Goal: Task Accomplishment & Management: Manage account settings

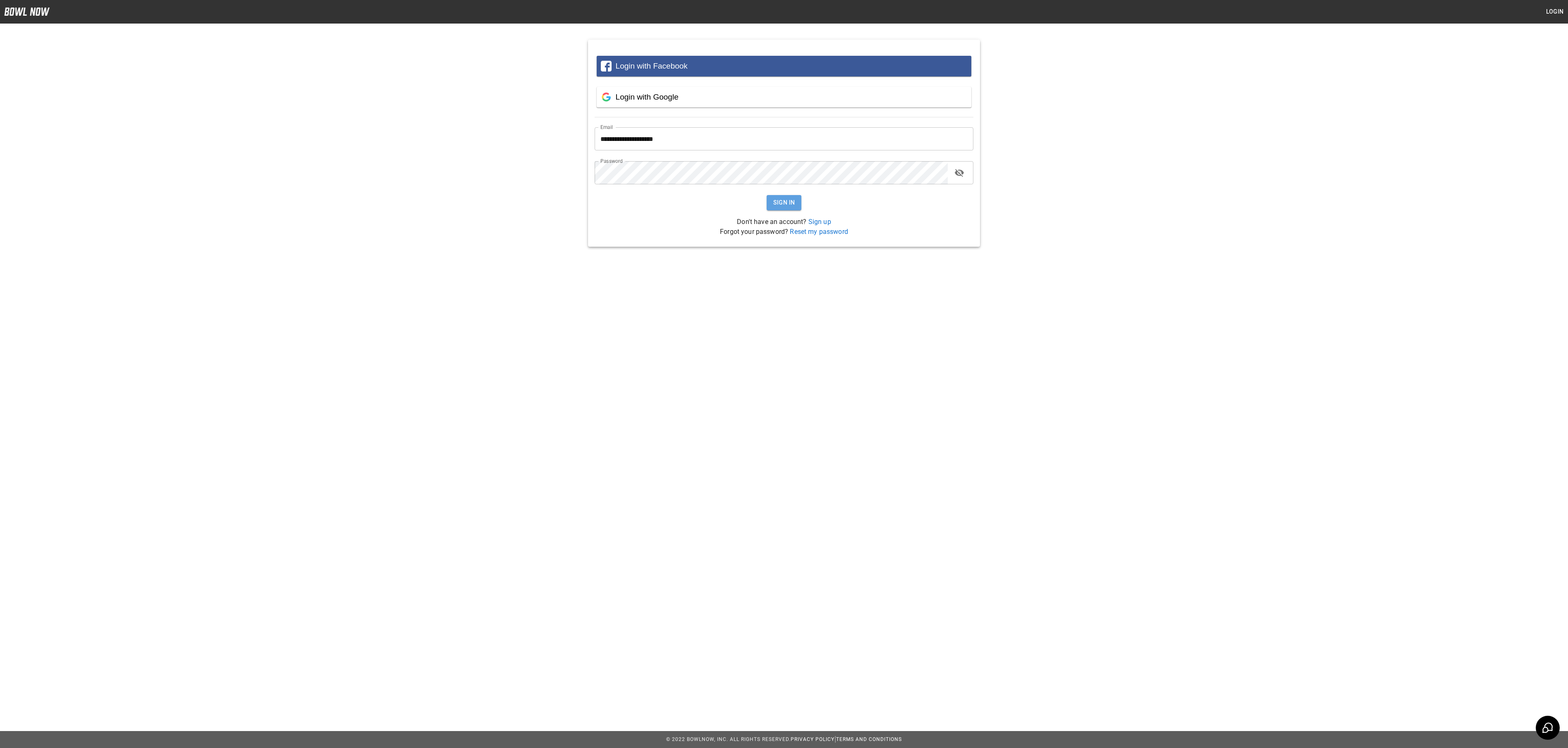
click at [788, 203] on button "Sign In" at bounding box center [784, 203] width 35 height 15
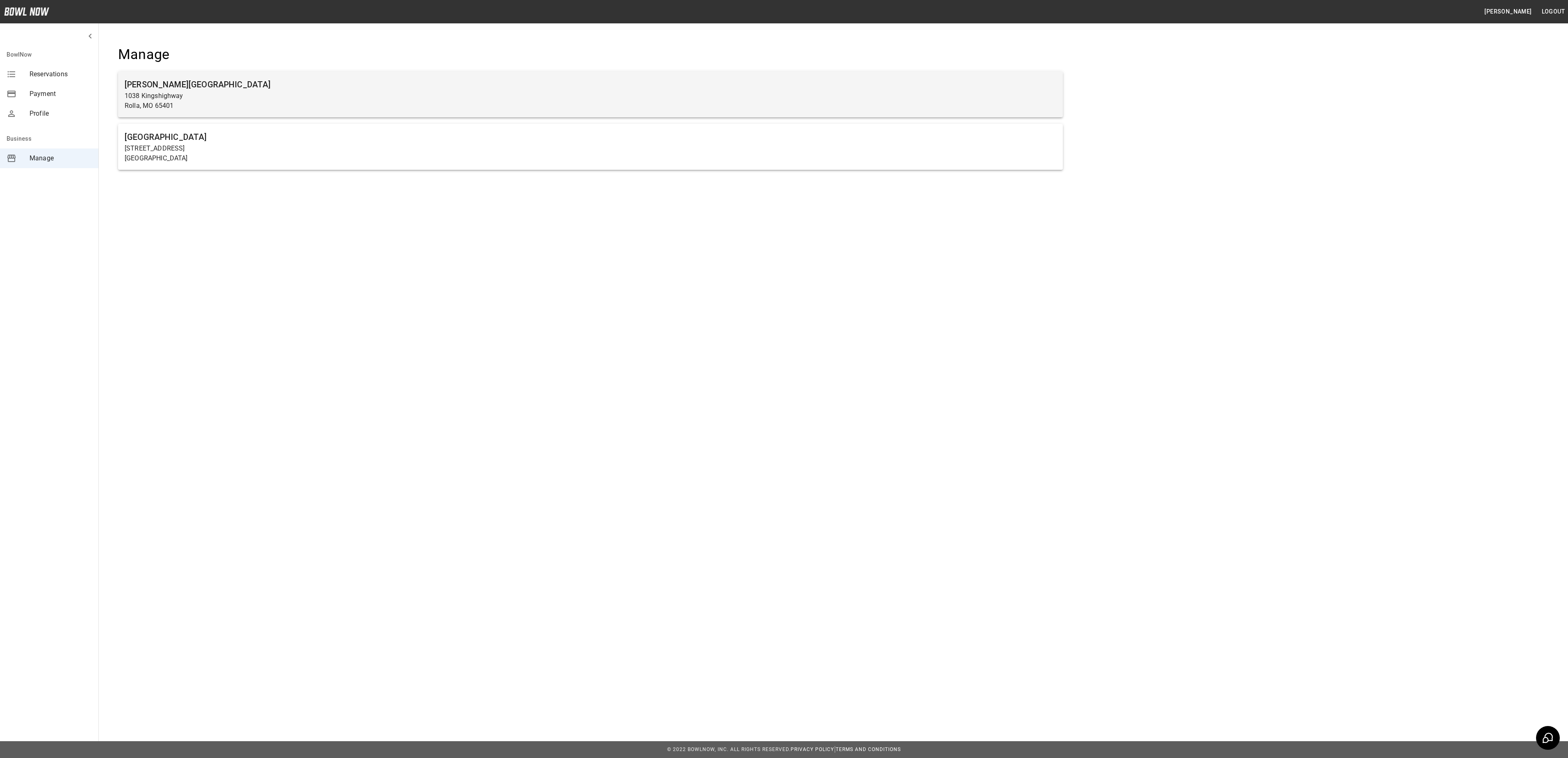
click at [434, 101] on p "Rolla, MO 65401" at bounding box center [590, 105] width 932 height 10
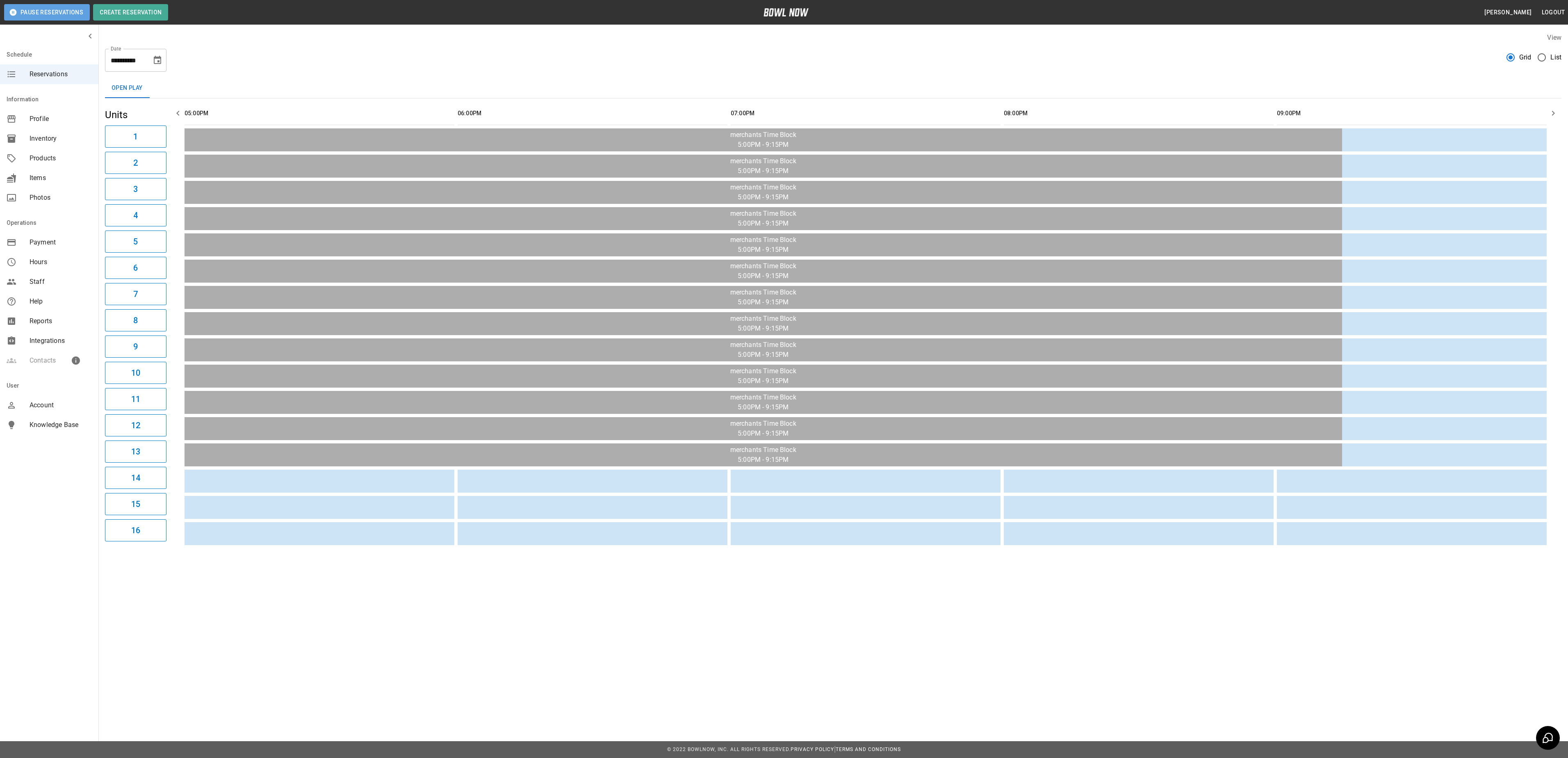
click at [59, 10] on button "Pause Reservations" at bounding box center [46, 11] width 85 height 16
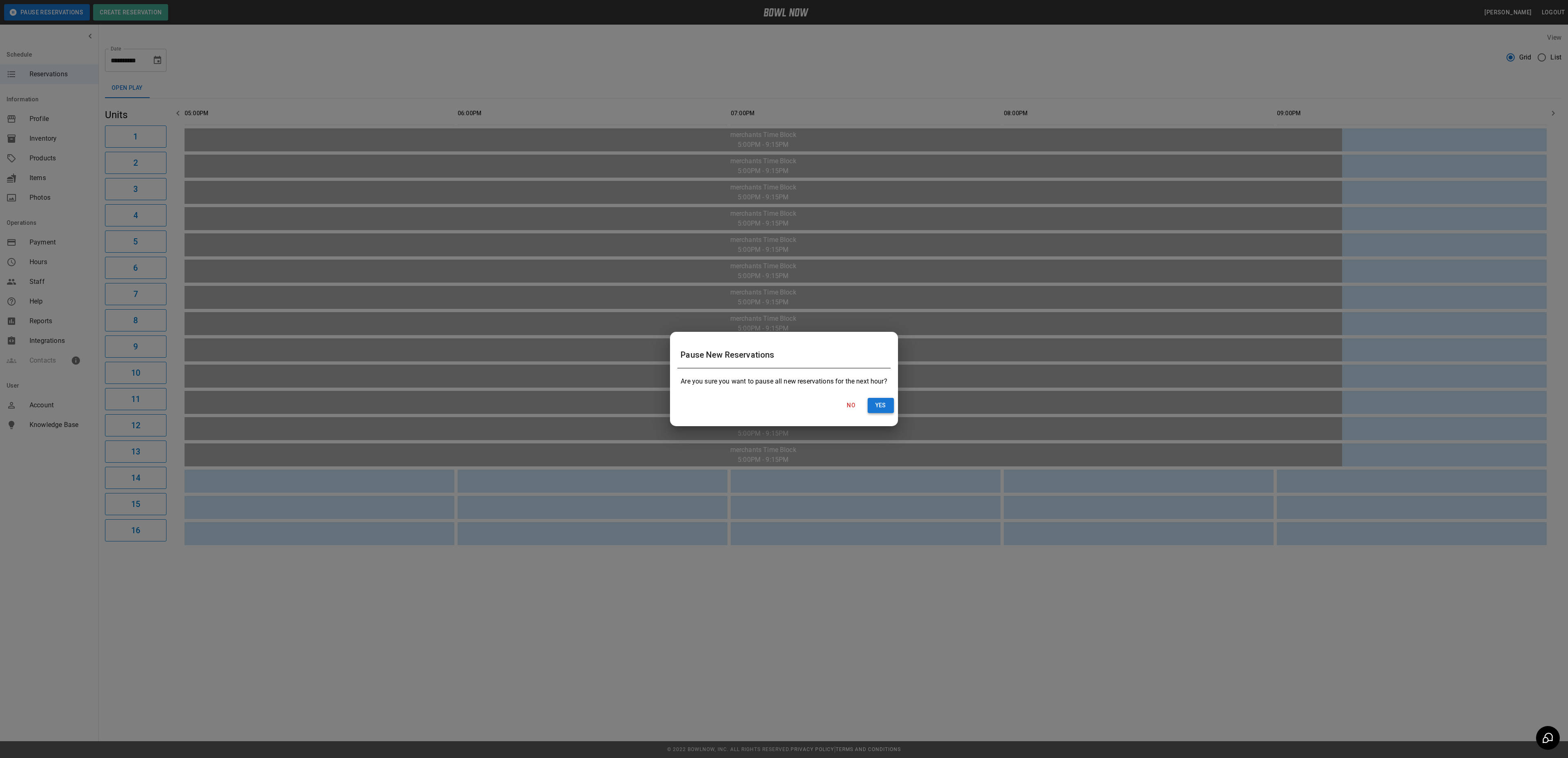
click at [877, 408] on button "Yes" at bounding box center [880, 405] width 26 height 15
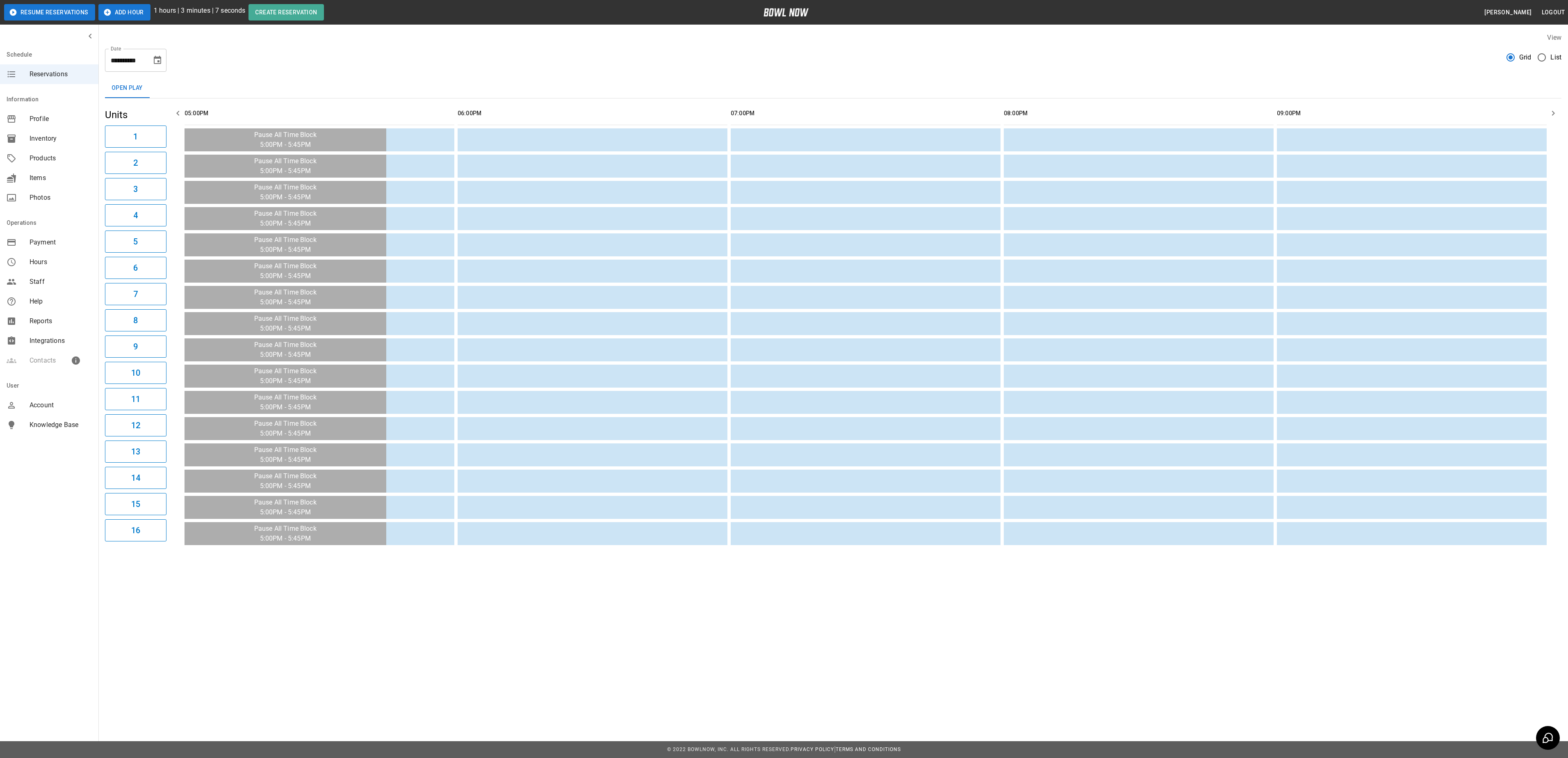
click at [69, 12] on button "Resume Reservations" at bounding box center [49, 11] width 91 height 16
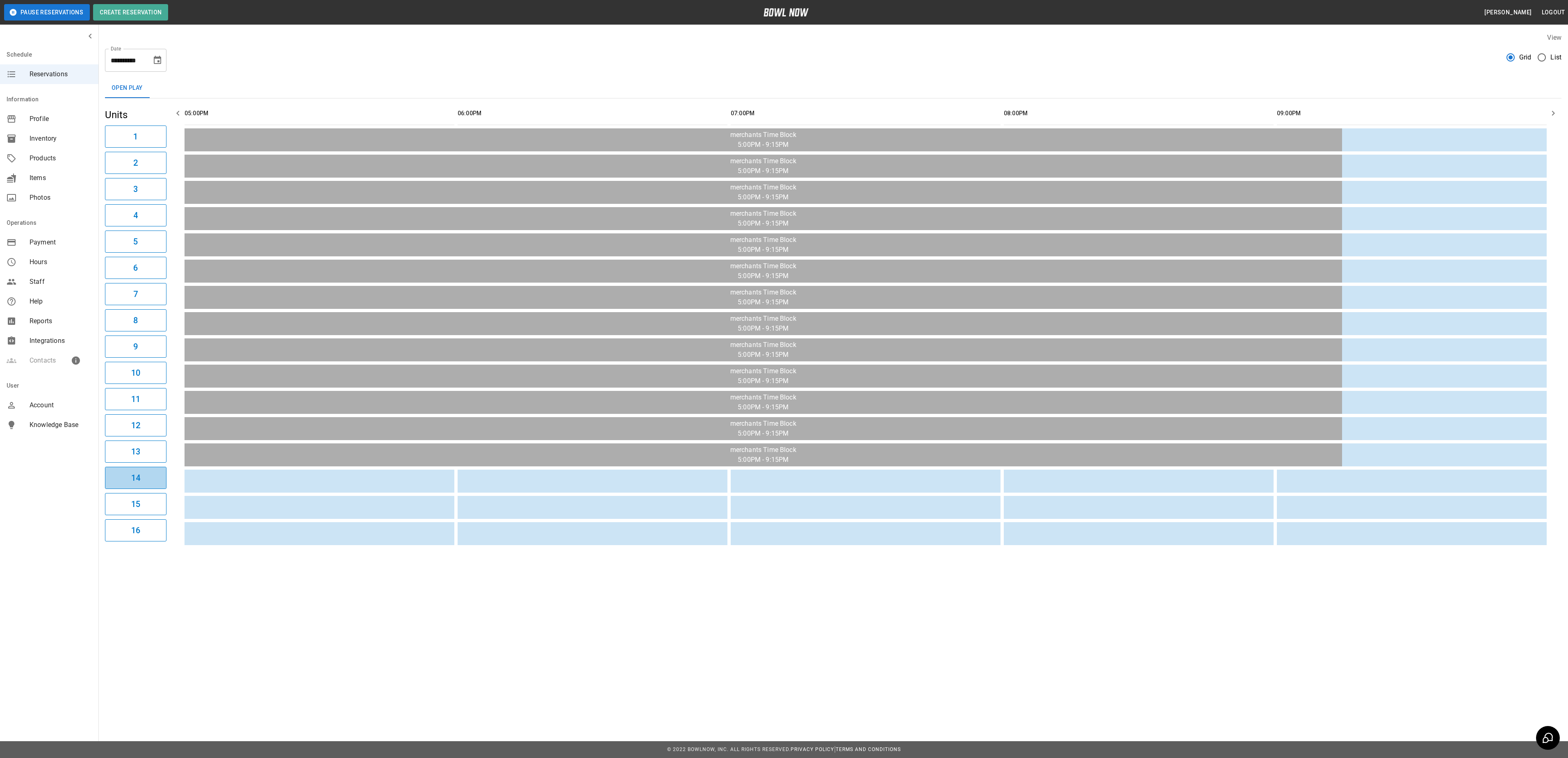
click at [135, 485] on h6 "14" at bounding box center [135, 478] width 9 height 13
drag, startPoint x: 142, startPoint y: 494, endPoint x: 144, endPoint y: 571, distance: 77.0
click at [144, 571] on div "**********" at bounding box center [784, 300] width 1568 height 600
click at [155, 515] on button "15" at bounding box center [136, 504] width 61 height 22
click at [150, 541] on button "16" at bounding box center [136, 530] width 61 height 22
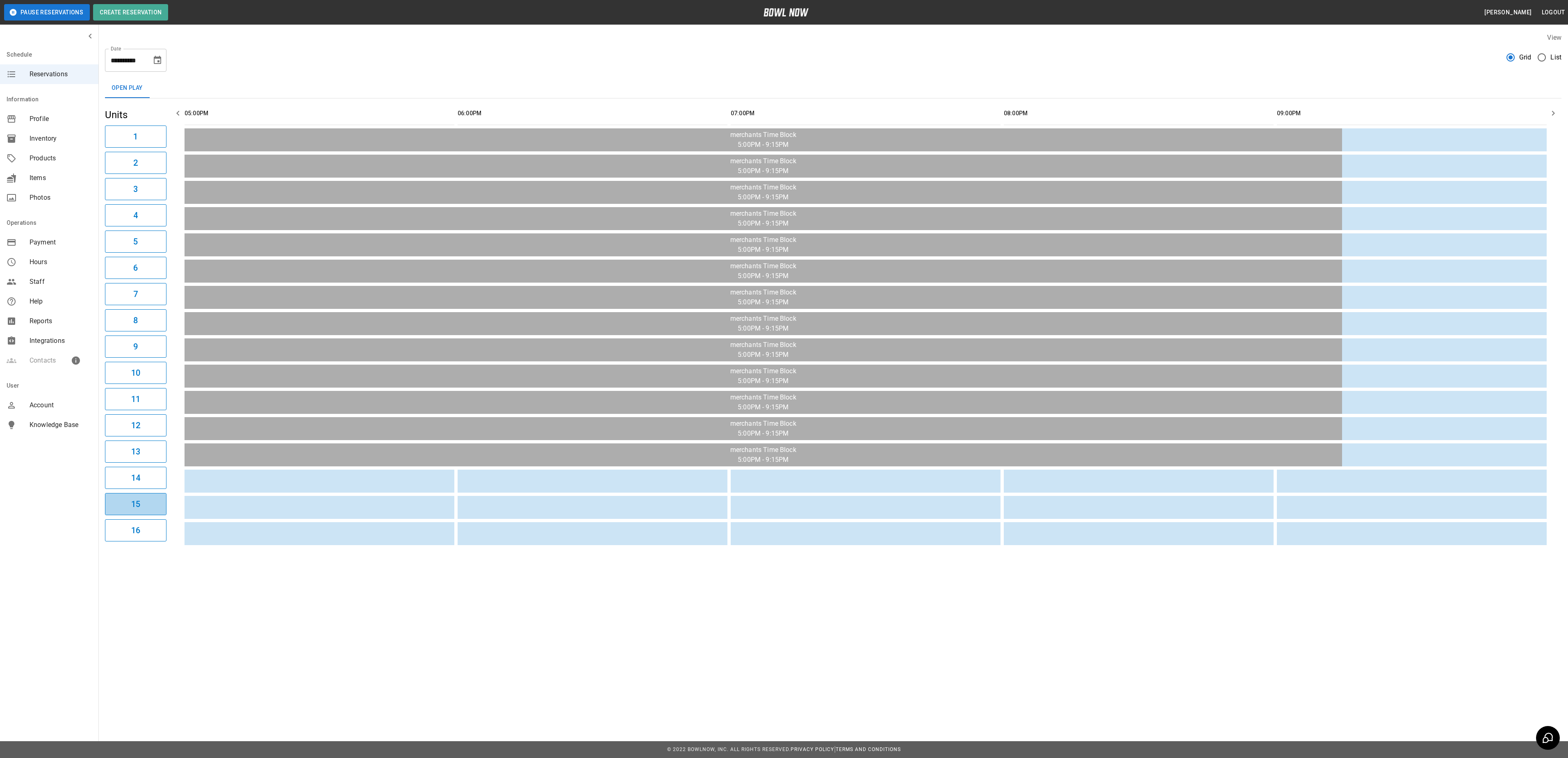
click at [146, 514] on button "15" at bounding box center [136, 504] width 61 height 22
click at [146, 489] on button "14" at bounding box center [136, 477] width 61 height 22
click at [277, 477] on td "sticky table" at bounding box center [285, 481] width 65 height 23
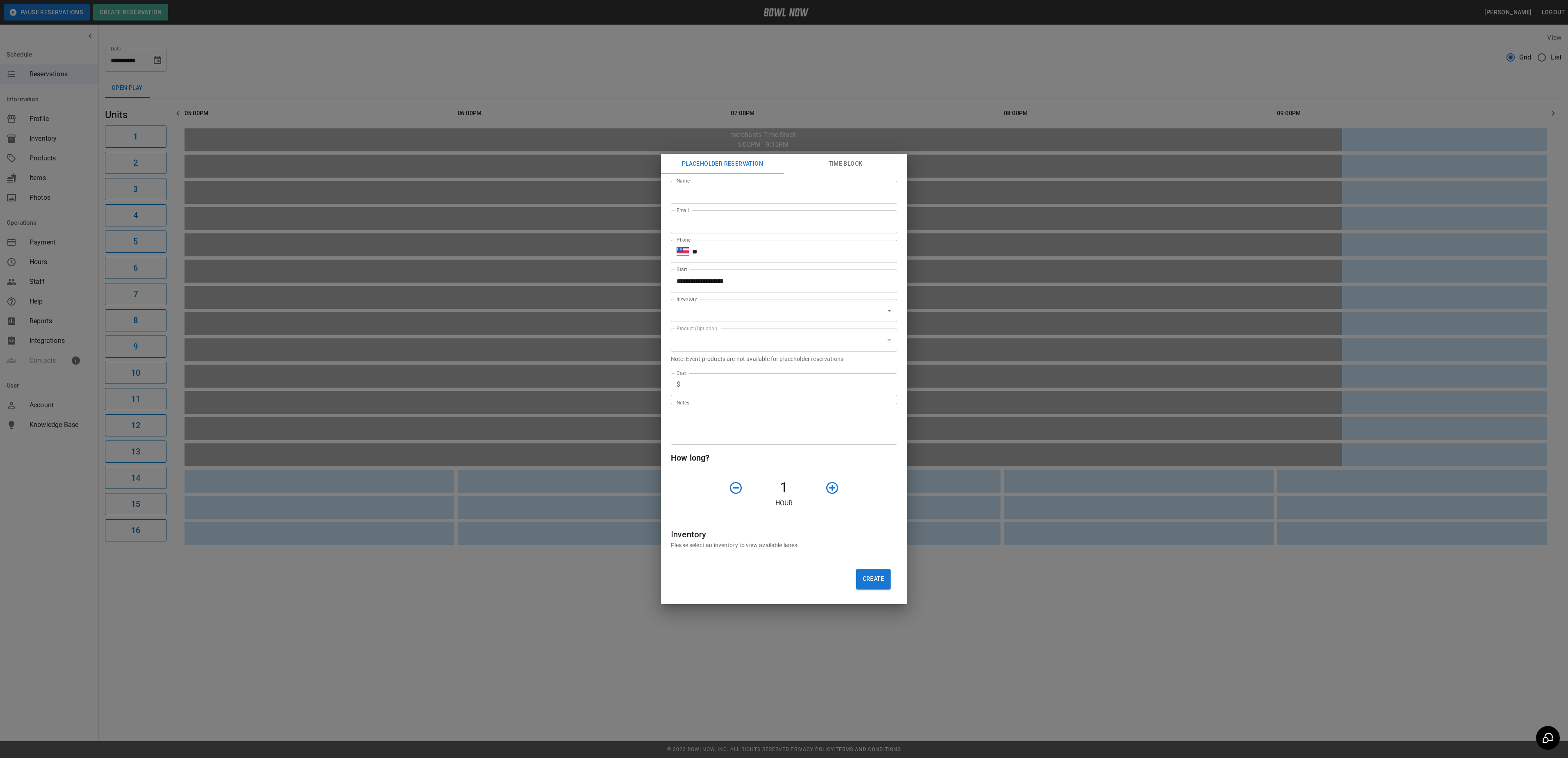
type input "**********"
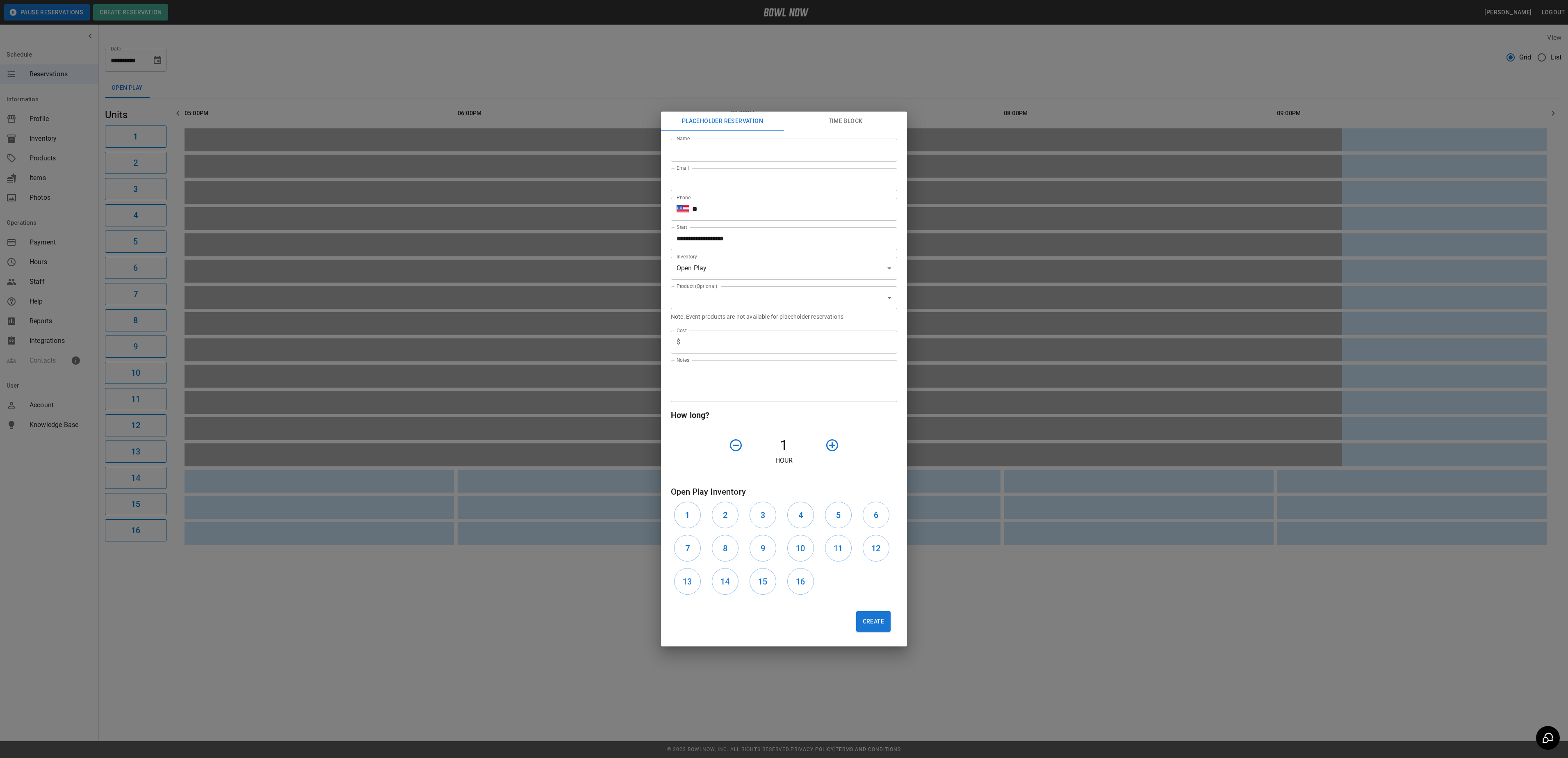
click at [839, 123] on button "Time Block" at bounding box center [846, 121] width 123 height 20
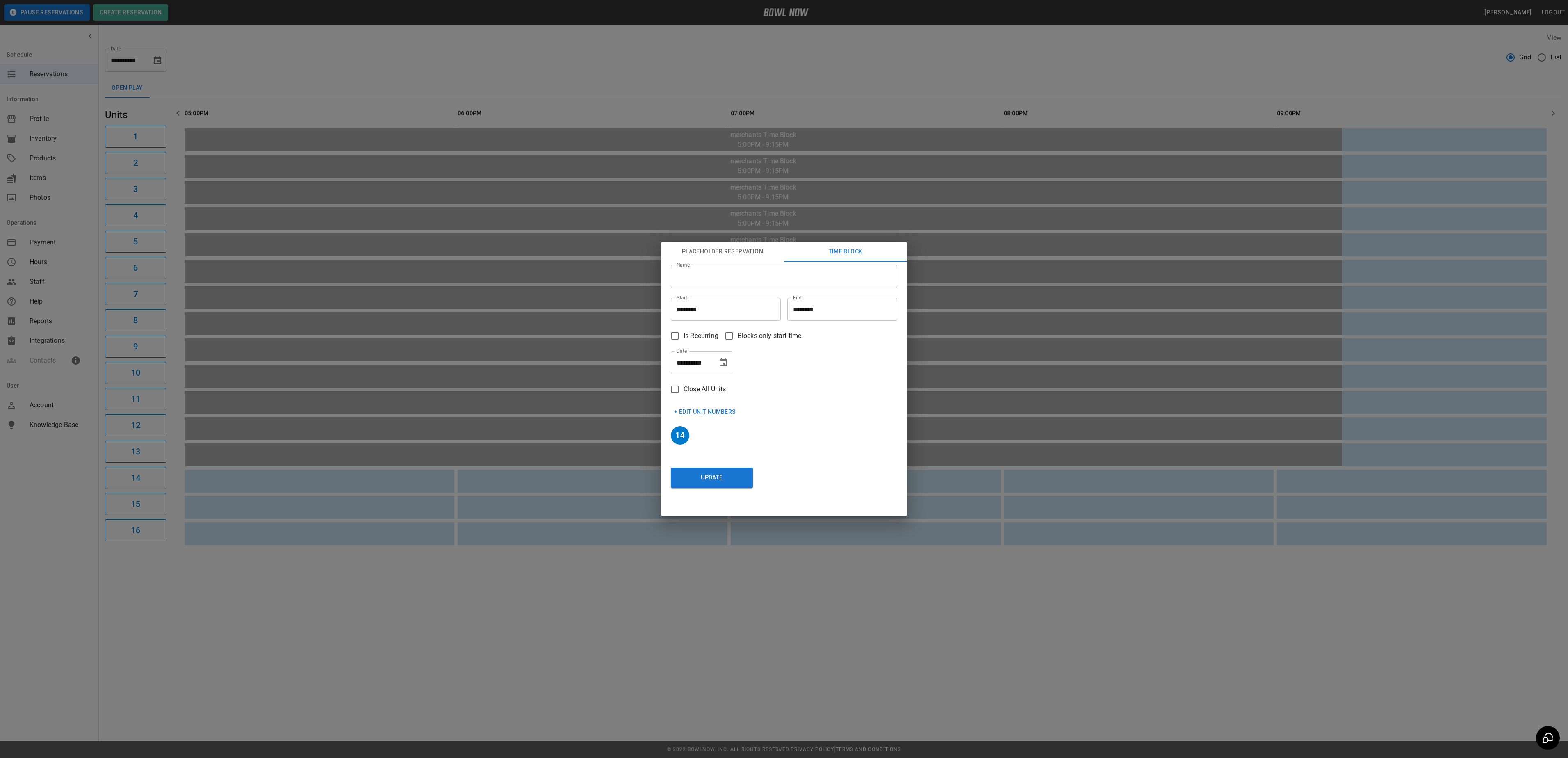
click at [1002, 523] on div "**********" at bounding box center [784, 379] width 1568 height 758
